Goal: Task Accomplishment & Management: Manage account settings

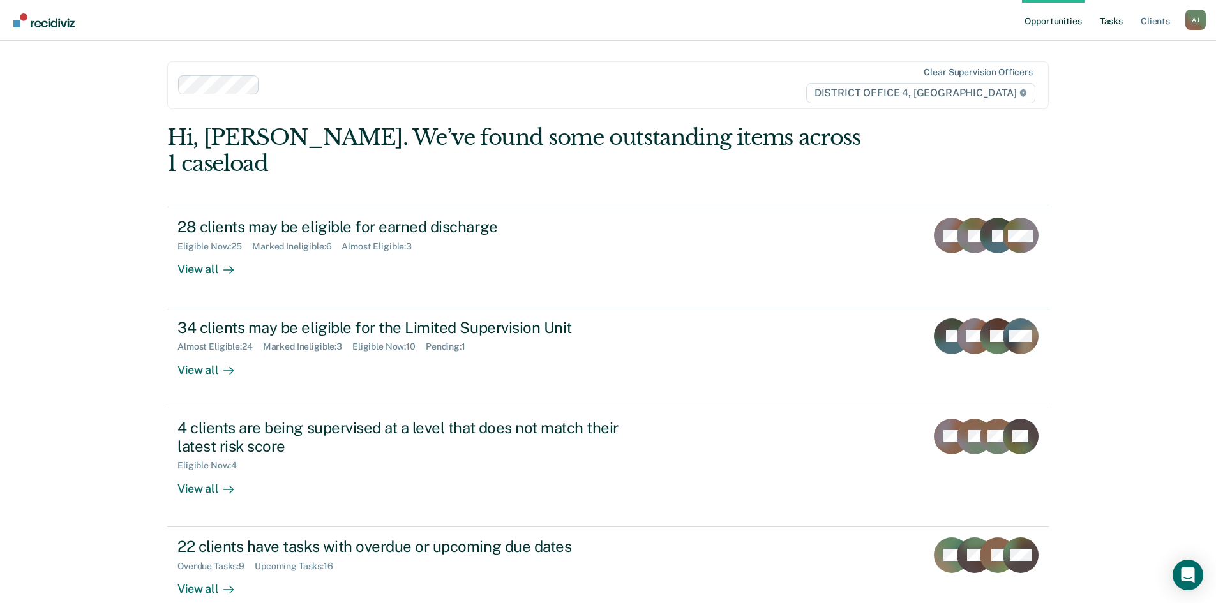
click at [1118, 23] on link "Tasks" at bounding box center [1111, 20] width 28 height 41
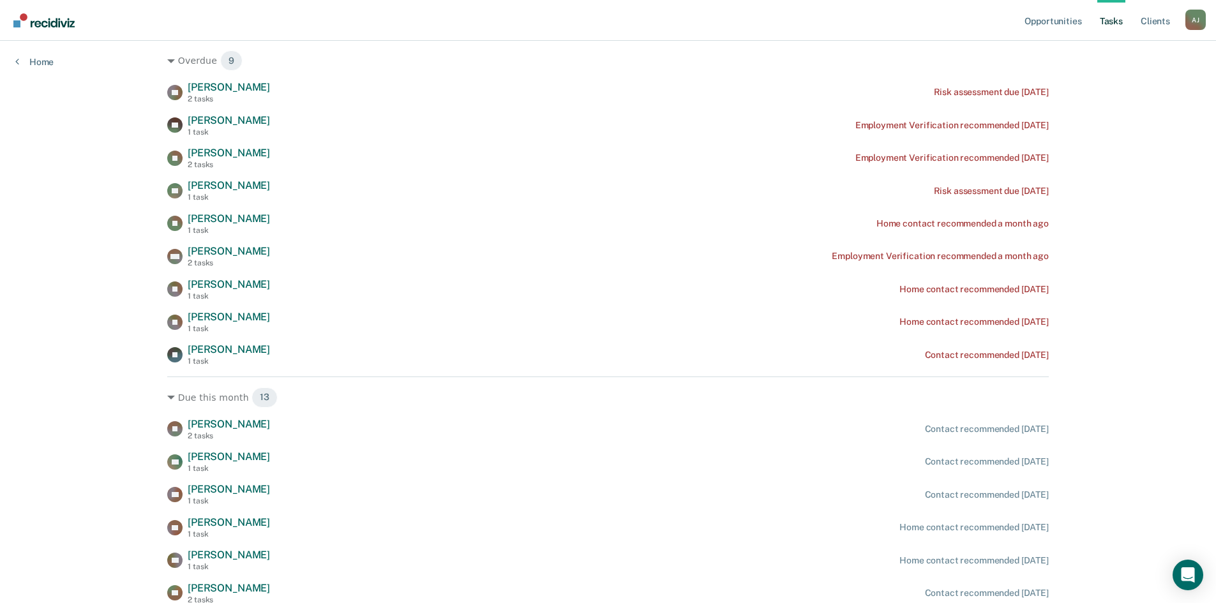
scroll to position [192, 0]
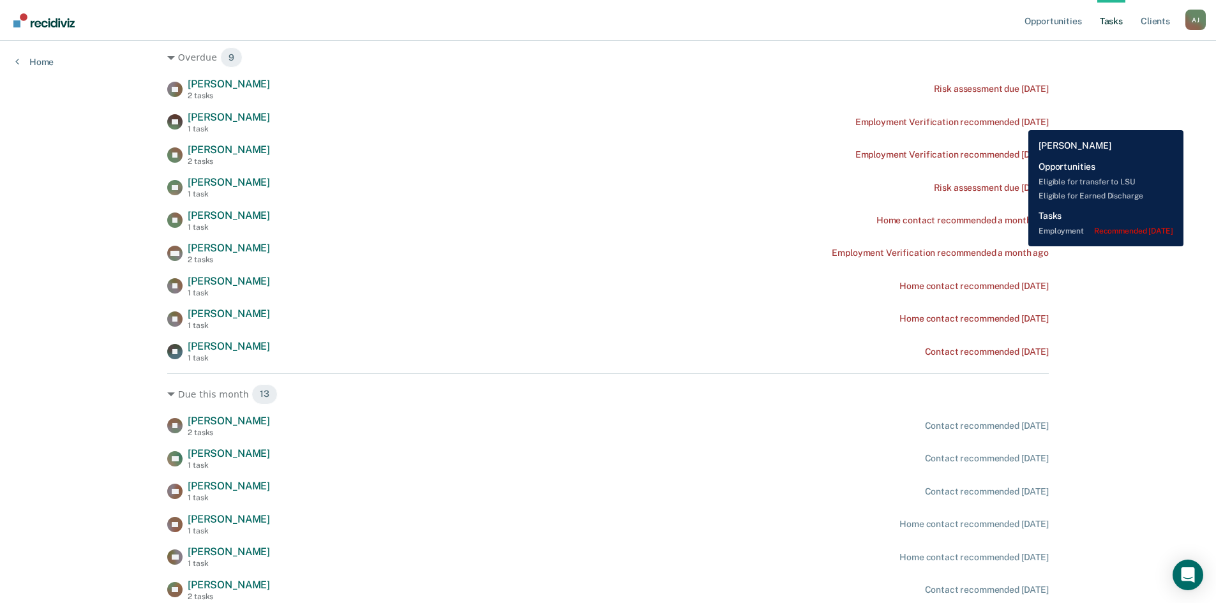
click at [1019, 121] on div "Employment Verification recommended [DATE]" at bounding box center [952, 122] width 193 height 11
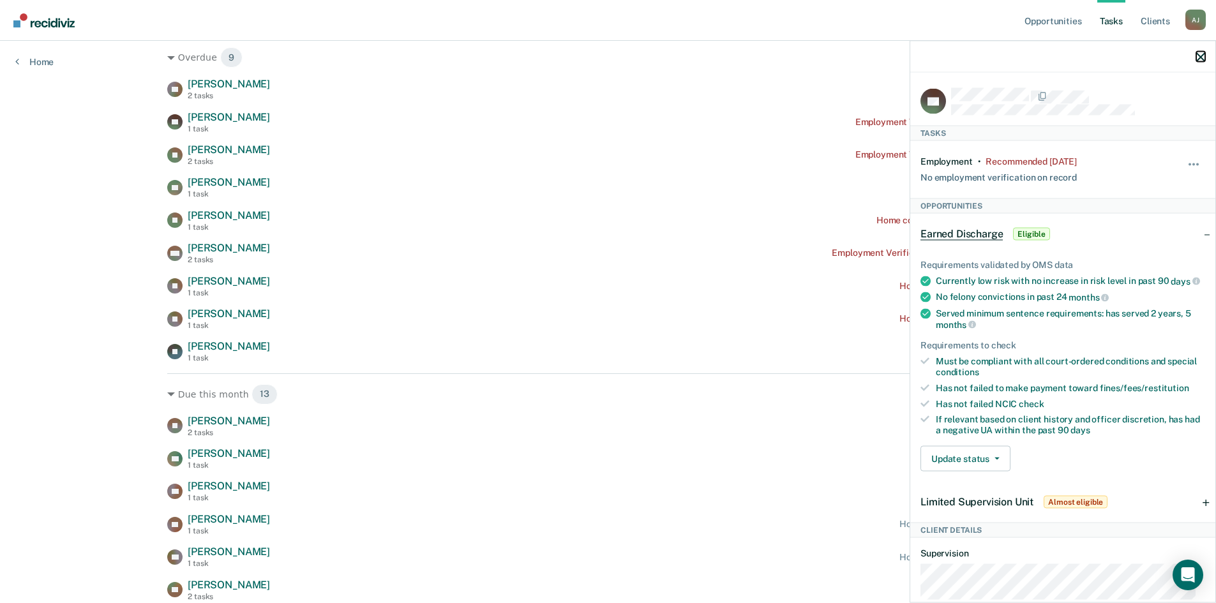
click at [1203, 56] on icon "button" at bounding box center [1200, 56] width 9 height 9
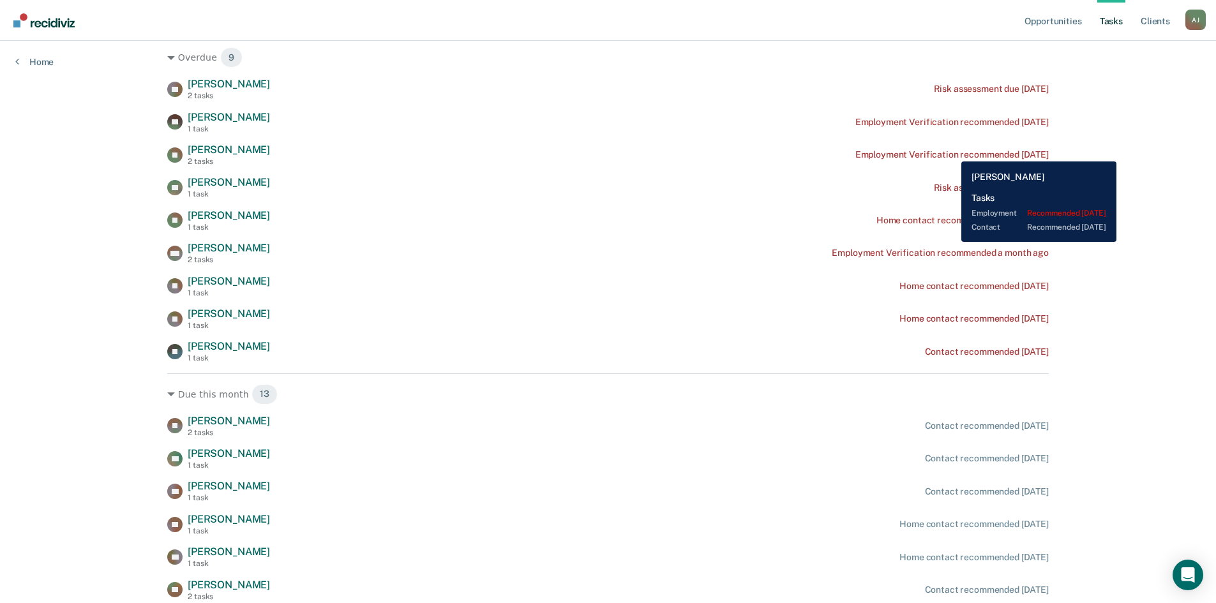
click at [952, 152] on div "Employment Verification recommended [DATE]" at bounding box center [952, 154] width 193 height 11
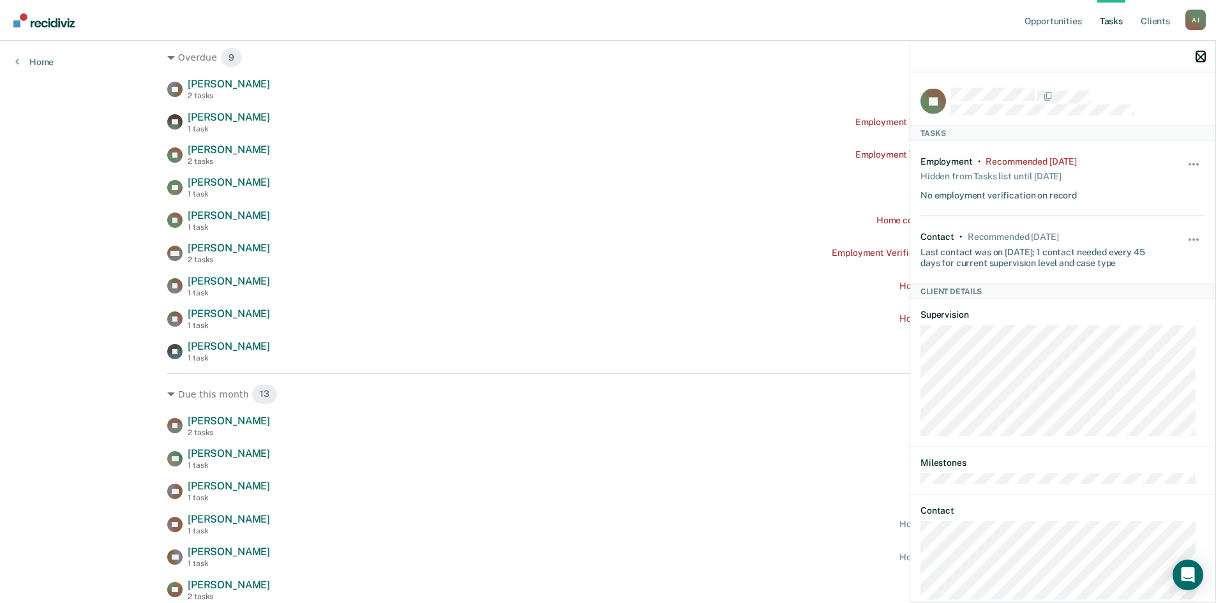
click at [1198, 54] on icon "button" at bounding box center [1200, 56] width 9 height 9
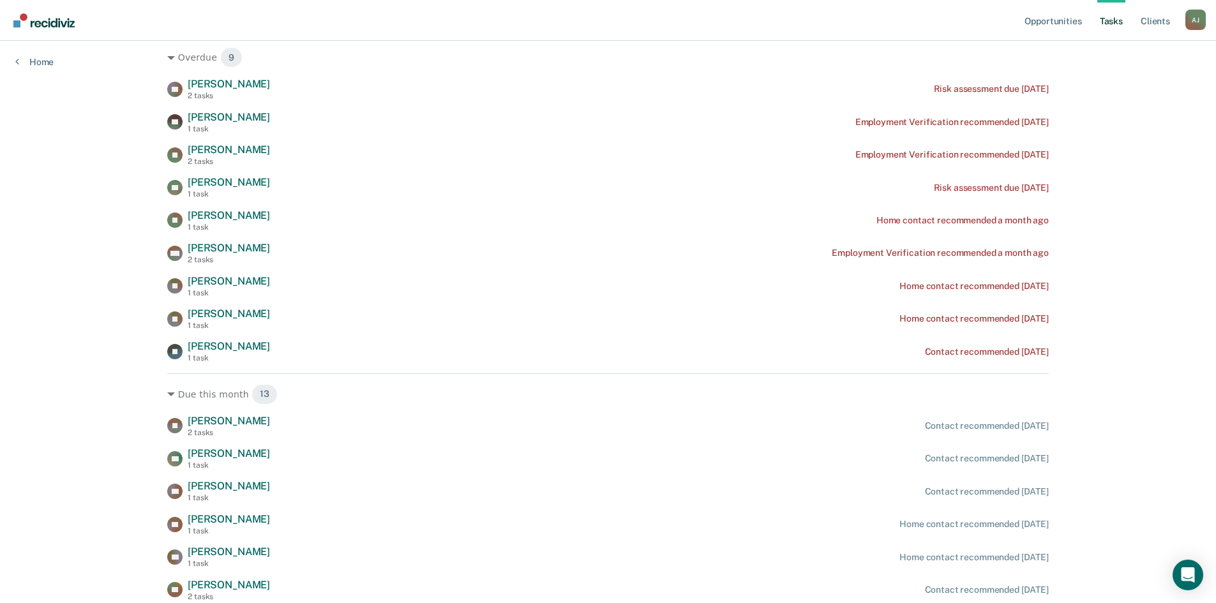
click at [700, 298] on div "ZR [PERSON_NAME] 2 tasks Risk assessment due [DATE] AV [PERSON_NAME] 1 task Emp…" at bounding box center [608, 220] width 882 height 285
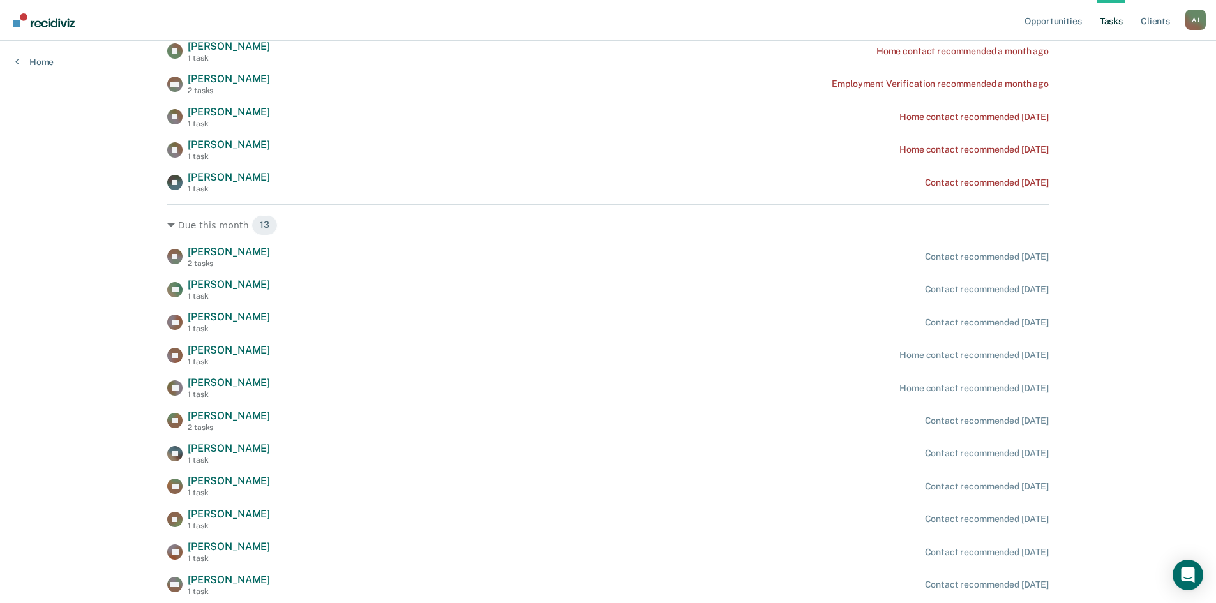
scroll to position [383, 0]
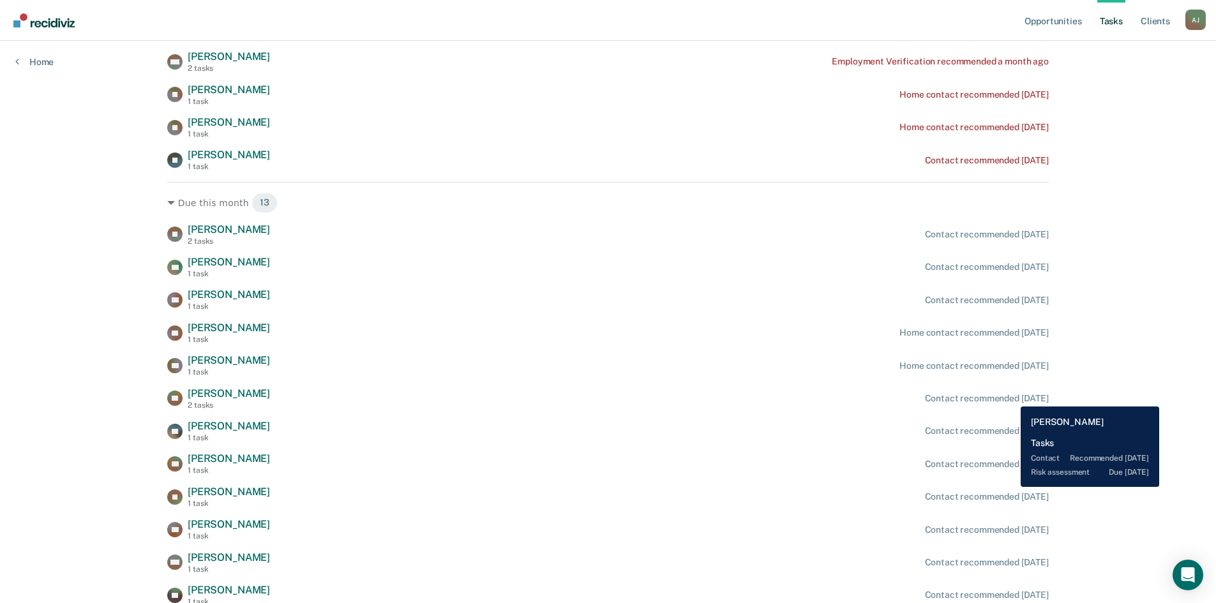
click at [1011, 397] on div "Contact recommended [DATE]" at bounding box center [987, 398] width 124 height 11
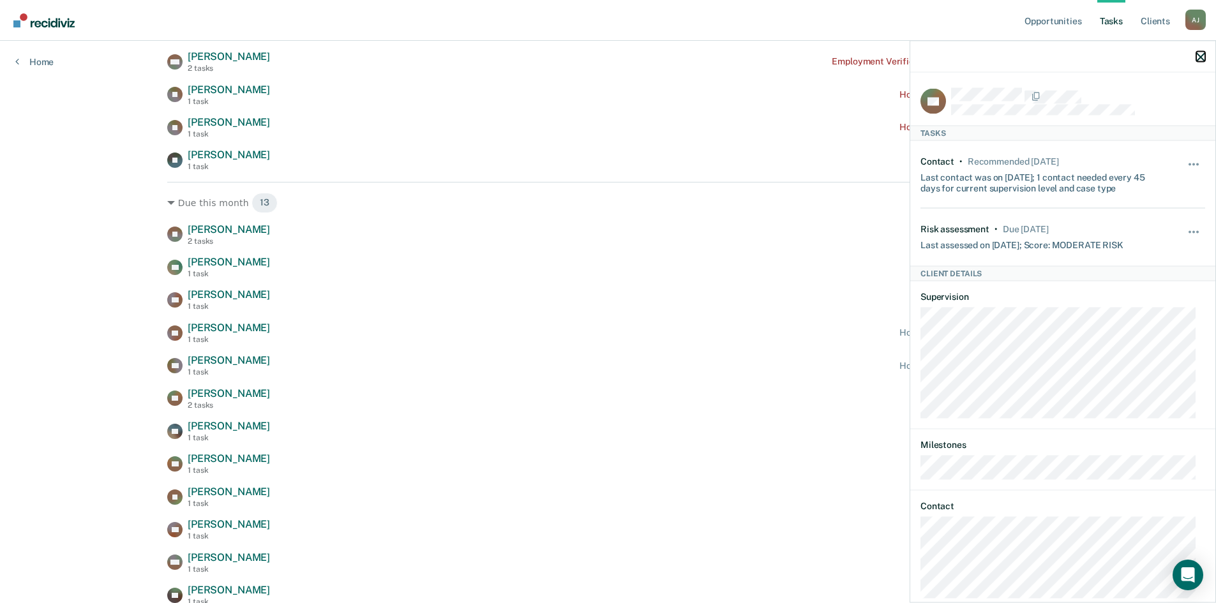
click at [1200, 56] on icon "button" at bounding box center [1200, 56] width 9 height 9
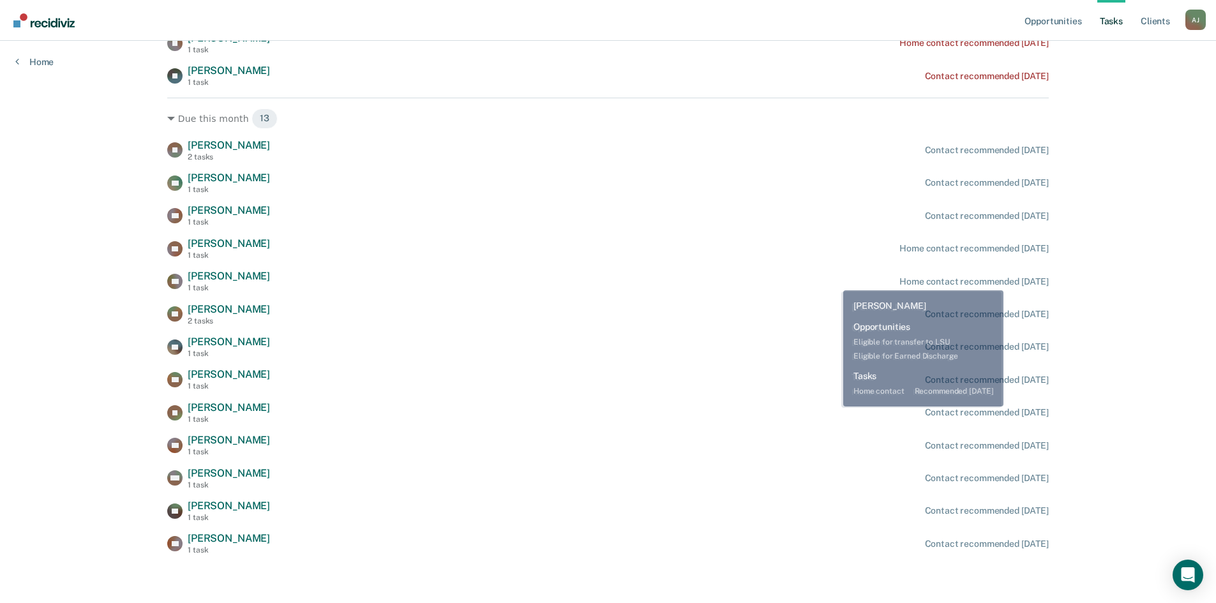
scroll to position [471, 0]
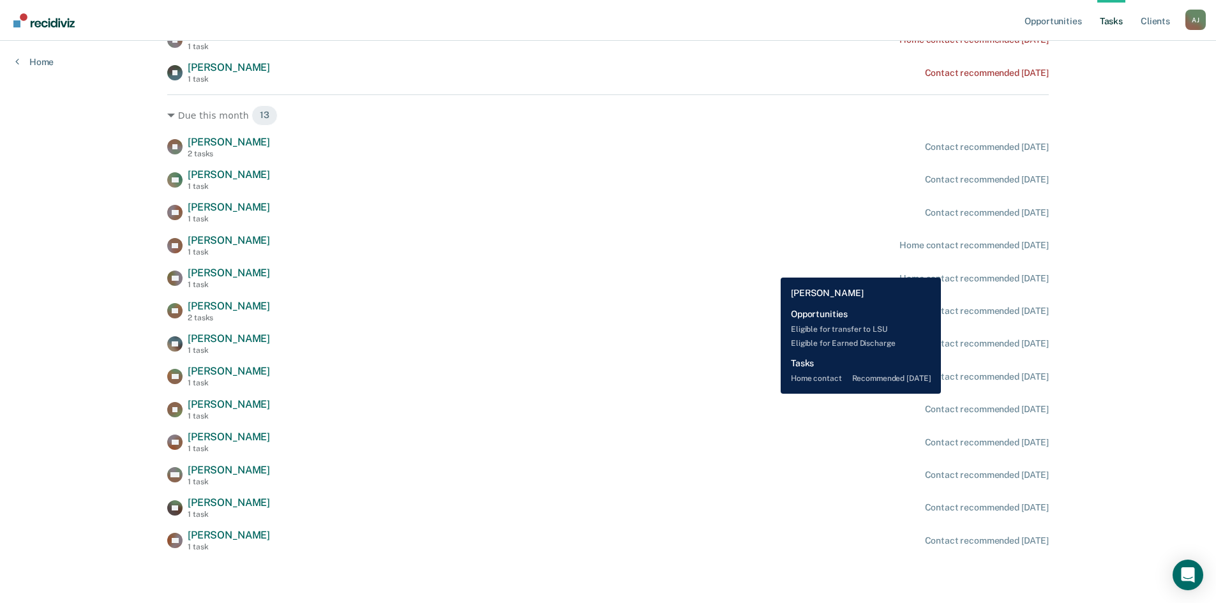
click at [769, 267] on div "RB [PERSON_NAME] 1 task Home contact recommended [DATE]" at bounding box center [608, 278] width 882 height 22
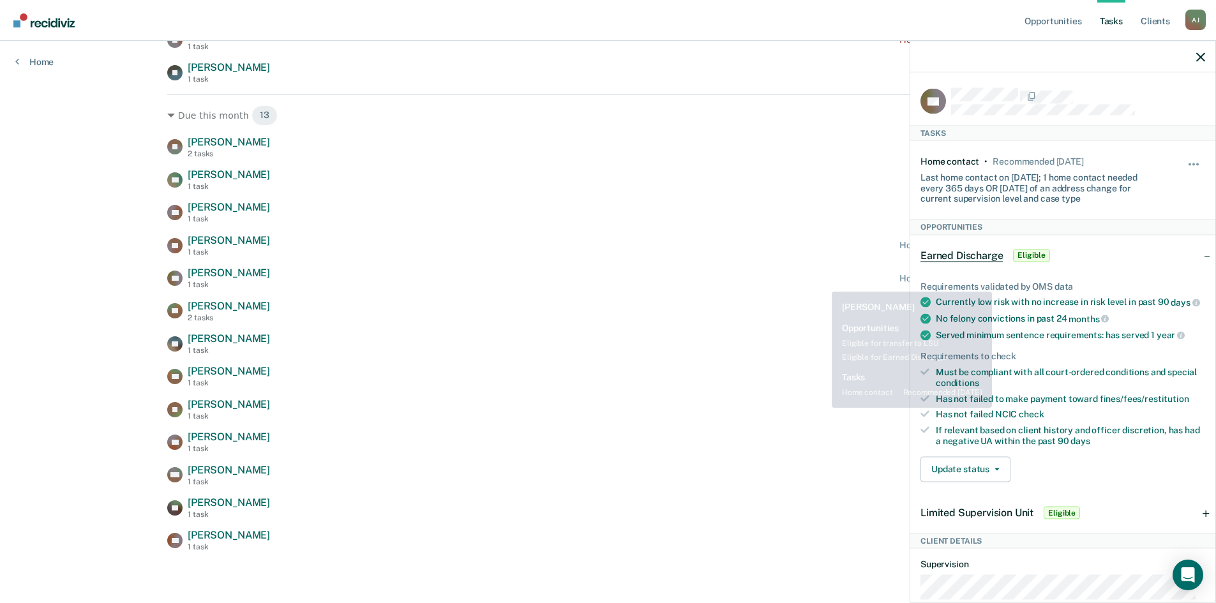
click at [742, 311] on div "YB [PERSON_NAME] 2 tasks Contact recommended [DATE]" at bounding box center [608, 311] width 882 height 22
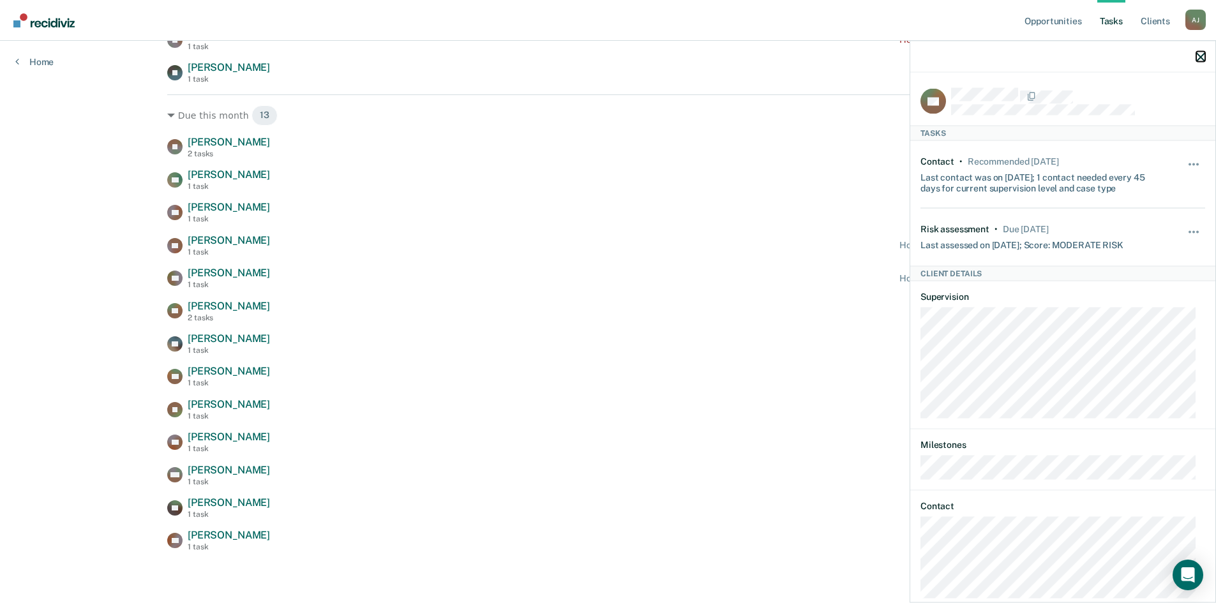
click at [1199, 52] on icon "button" at bounding box center [1200, 56] width 9 height 9
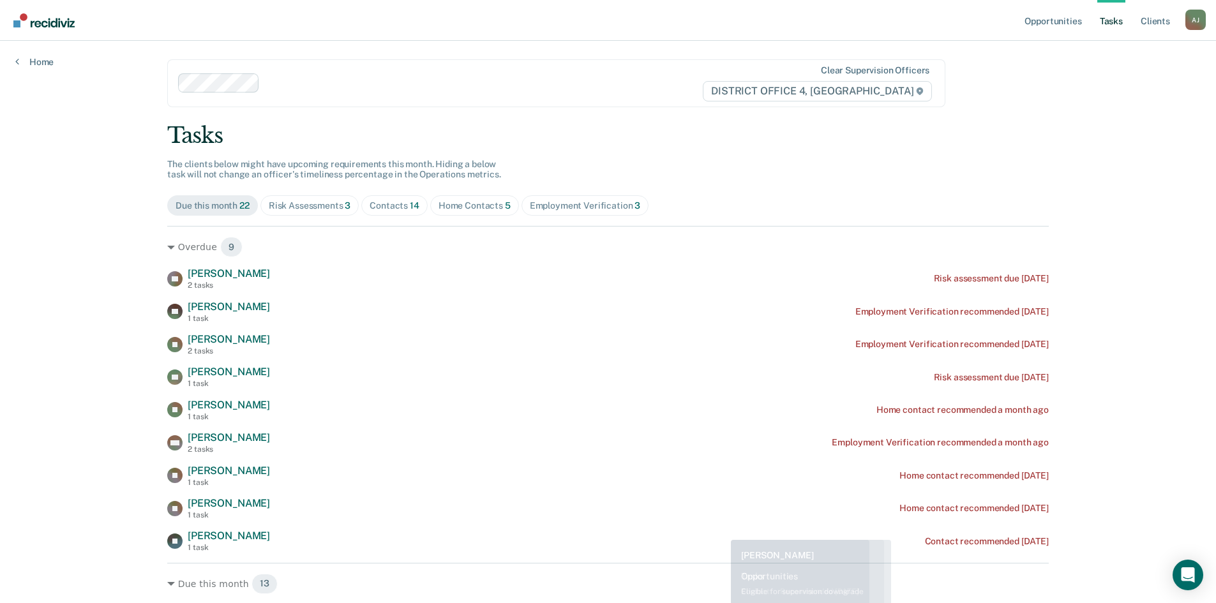
scroll to position [0, 0]
